Goal: Task Accomplishment & Management: Manage account settings

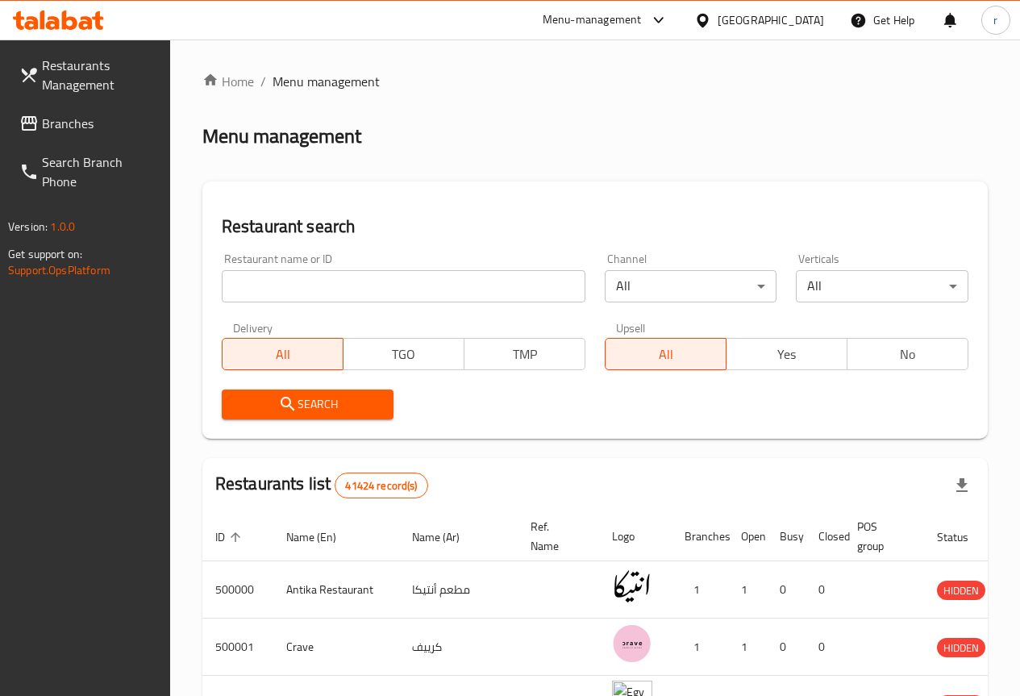
click at [246, 273] on input "search" at bounding box center [404, 286] width 364 height 32
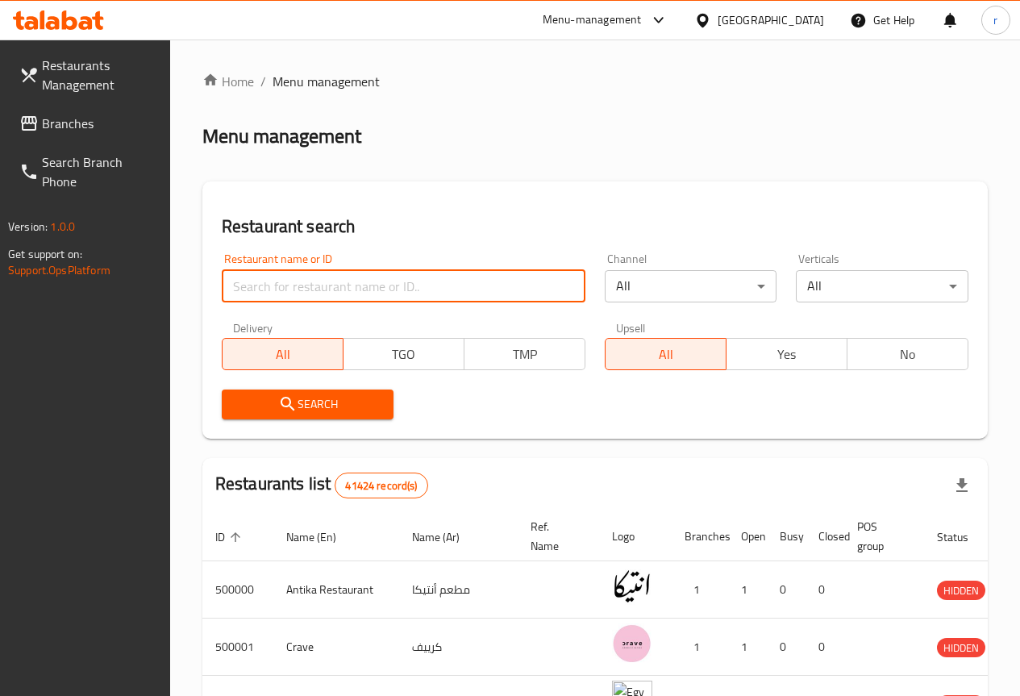
type input "v"
paste input "767838"
type input "767838"
click button "Search" at bounding box center [308, 405] width 173 height 30
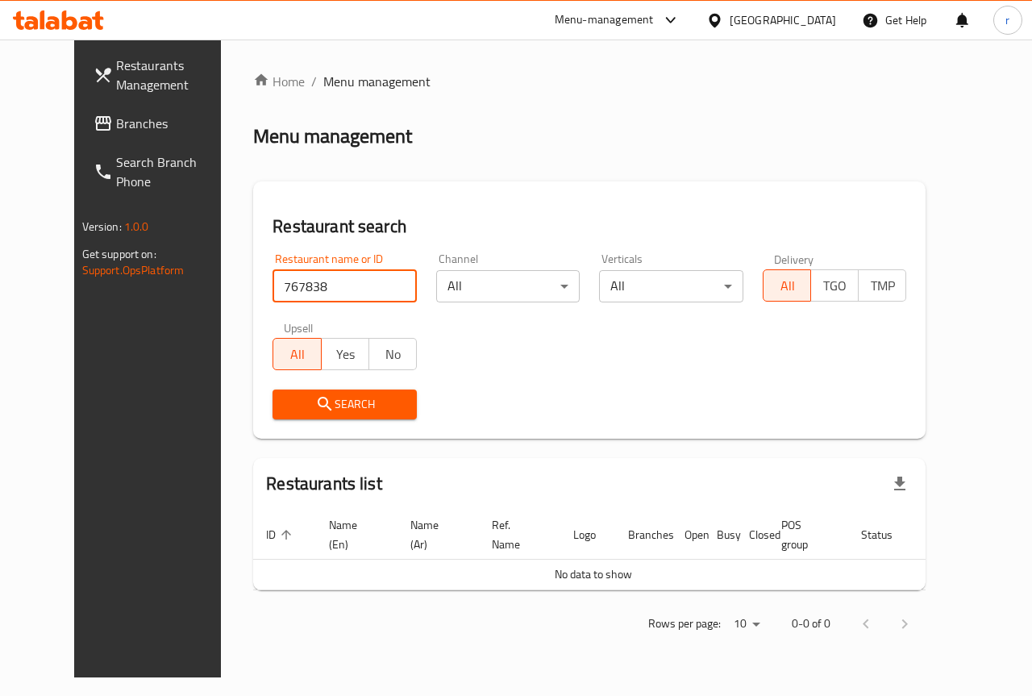
click at [863, 569] on td "No data to show" at bounding box center [593, 574] width 680 height 31
click at [116, 125] on span "Branches" at bounding box center [175, 123] width 118 height 19
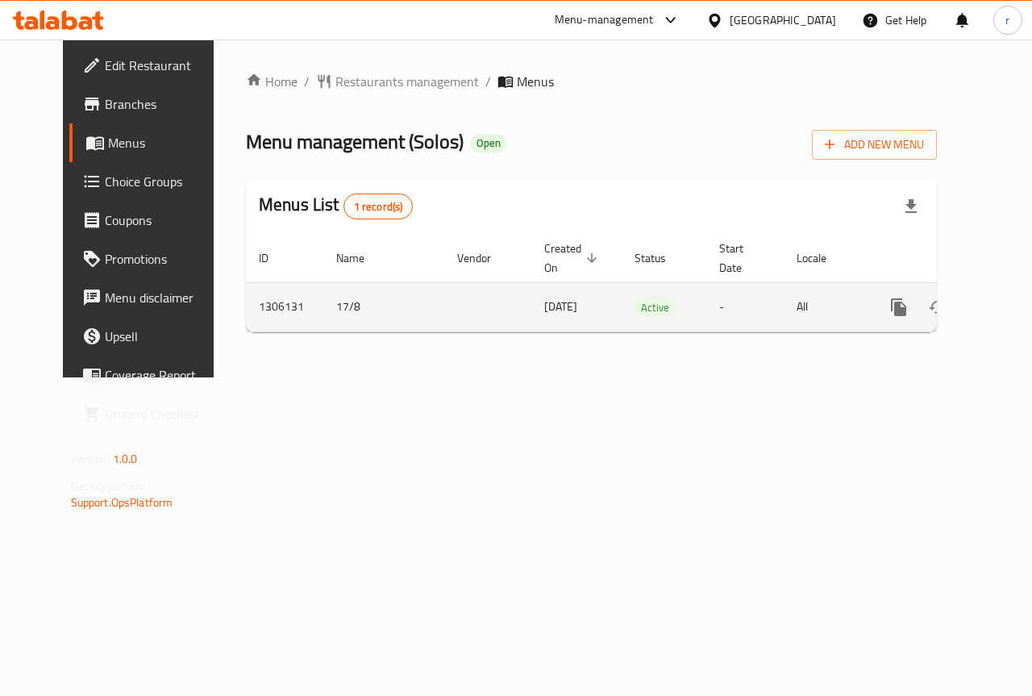
click at [1006, 304] on icon "enhanced table" at bounding box center [1015, 307] width 19 height 19
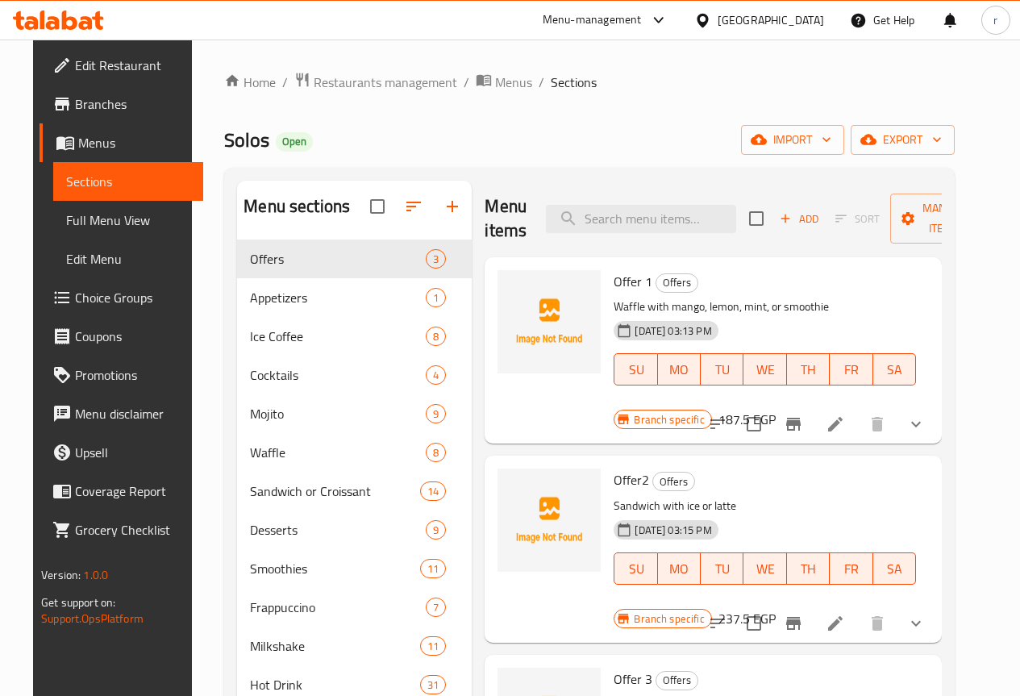
click at [93, 294] on span "Choice Groups" at bounding box center [132, 297] width 115 height 19
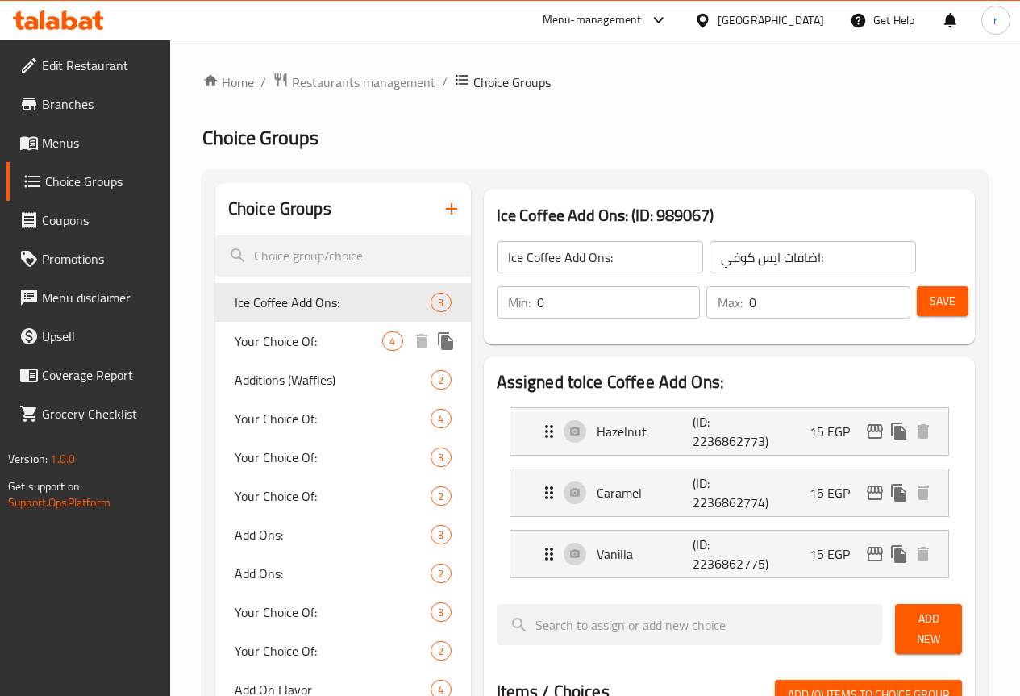
click at [277, 332] on span "Your Choice Of:" at bounding box center [309, 341] width 148 height 19
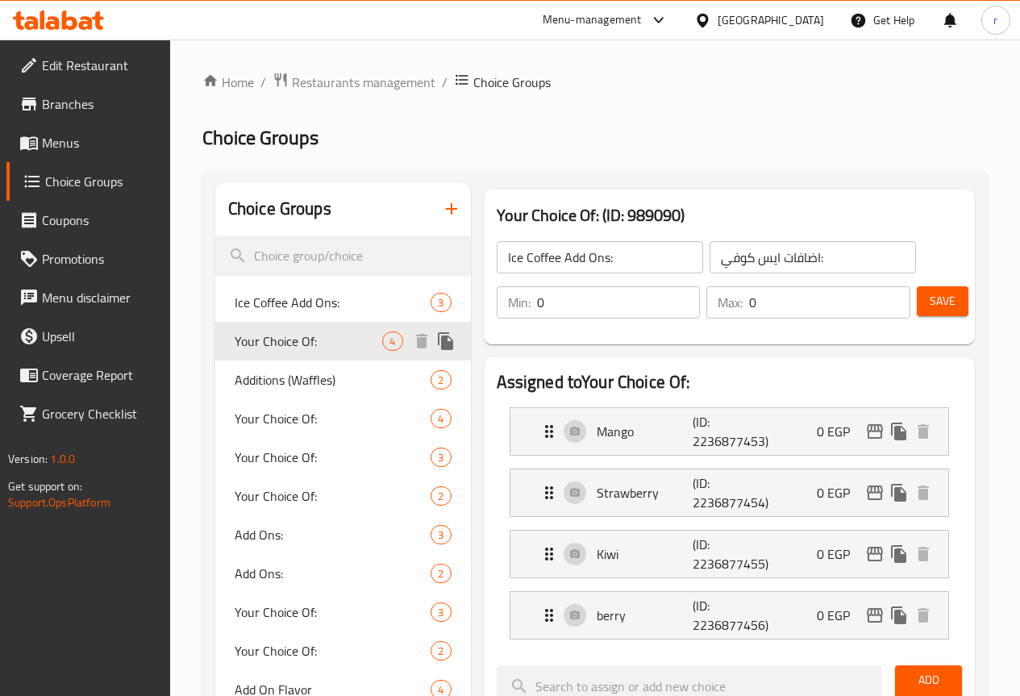
type input "Your Choice Of:"
type input "إختيارك من:"
type input "1"
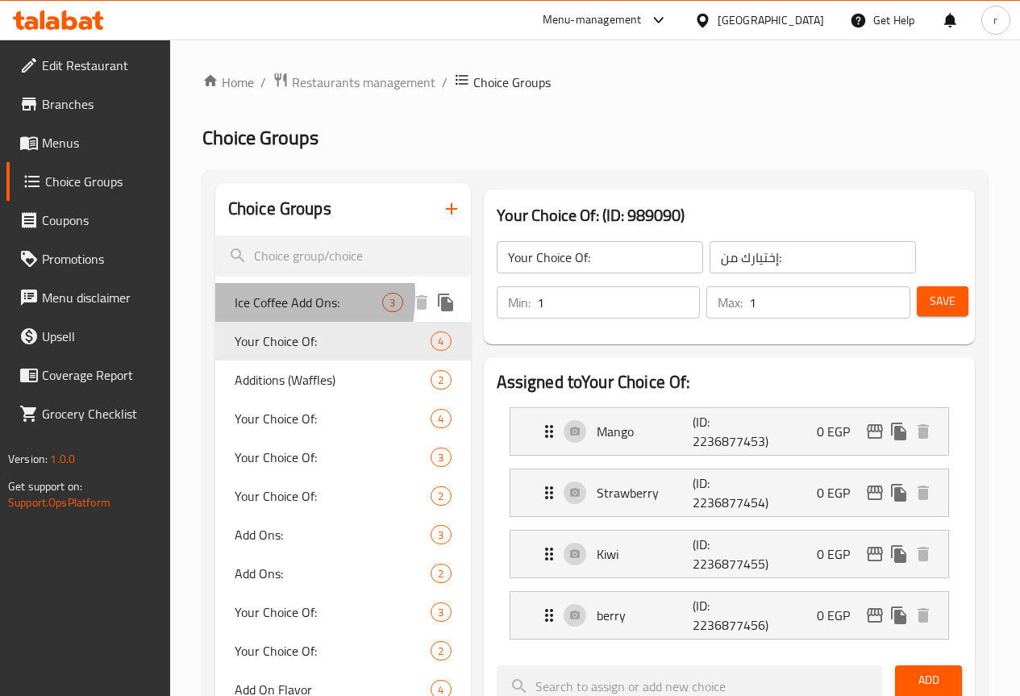
click at [247, 296] on span "Ice Coffee Add Ons:" at bounding box center [309, 302] width 148 height 19
type input "Ice Coffee Add Ons:"
type input "اضافات ايس كوفي:"
type input "0"
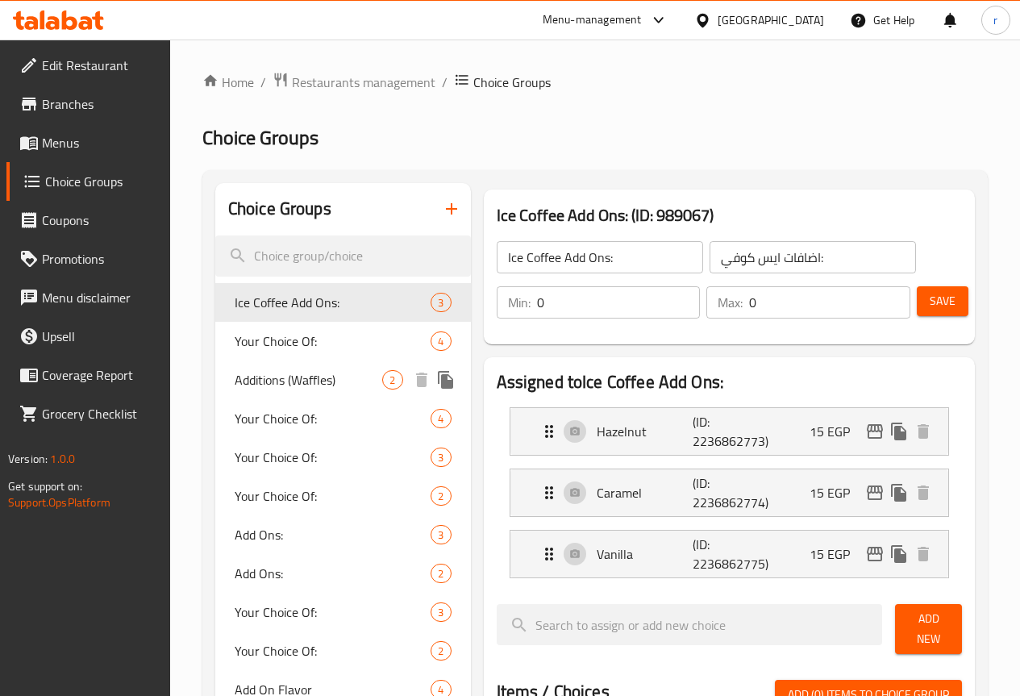
click at [268, 390] on span "Additions (Waffles)" at bounding box center [309, 379] width 148 height 19
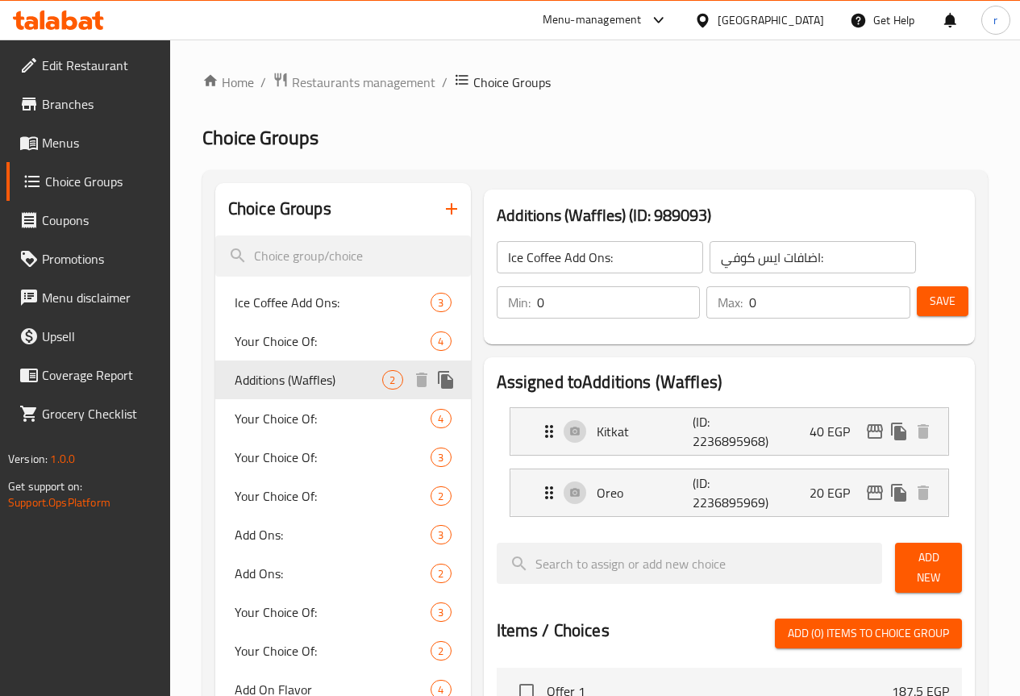
type input "Additions (Waffles)"
type input "إضافات (وافلز)"
click at [387, 81] on span "Restaurants management" at bounding box center [364, 82] width 144 height 19
